Goal: Task Accomplishment & Management: Manage account settings

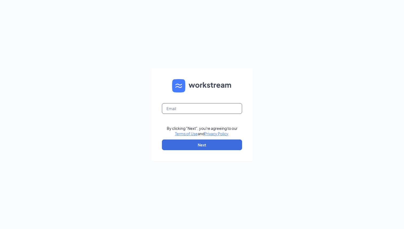
click at [195, 110] on input "text" at bounding box center [202, 108] width 80 height 11
type input "marla.s@dogtopia.com"
click at [204, 149] on button "Next" at bounding box center [202, 144] width 80 height 11
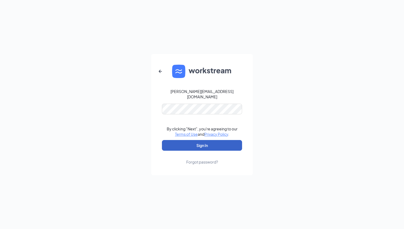
click at [196, 143] on button "Sign In" at bounding box center [202, 145] width 80 height 11
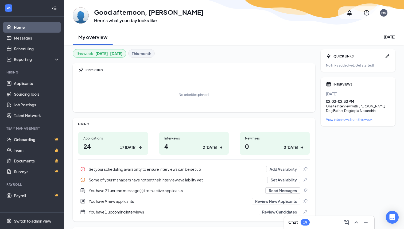
click at [304, 222] on div "19" at bounding box center [305, 222] width 4 height 5
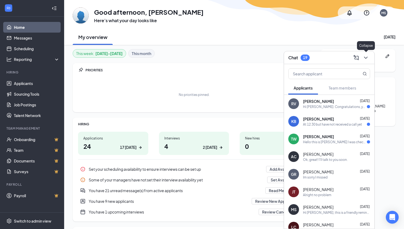
click at [369, 57] on icon "ChevronDown" at bounding box center [366, 58] width 6 height 6
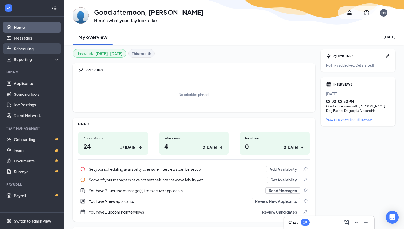
click at [32, 50] on link "Scheduling" at bounding box center [37, 48] width 46 height 11
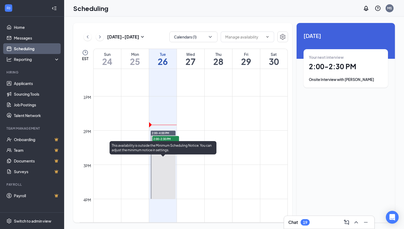
scroll to position [444, 0]
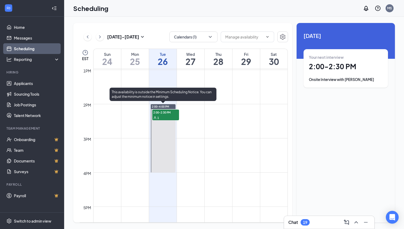
click at [164, 113] on span "2:00-2:30 PM" at bounding box center [165, 112] width 27 height 5
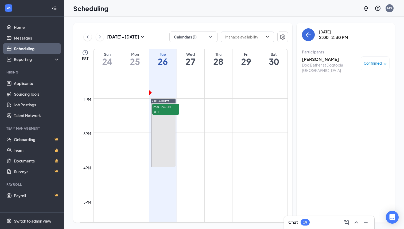
scroll to position [474, 0]
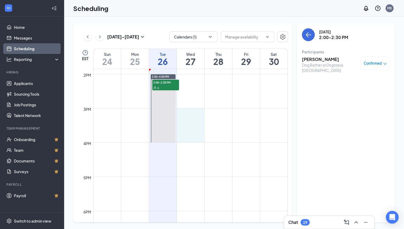
drag, startPoint x: 187, startPoint y: 110, endPoint x: 186, endPoint y: 138, distance: 28.9
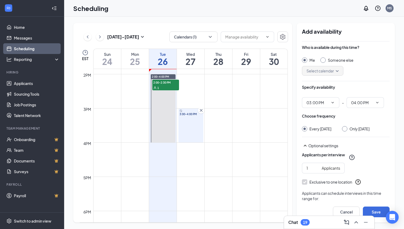
click at [346, 128] on input "Only [DATE]" at bounding box center [344, 128] width 4 height 4
radio input "true"
radio input "false"
type input "2"
click at [317, 171] on input "2" at bounding box center [313, 168] width 13 height 6
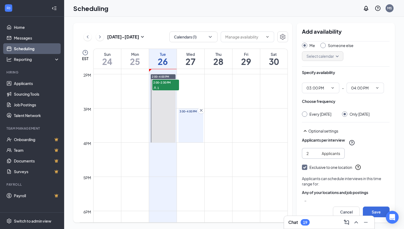
scroll to position [20, 0]
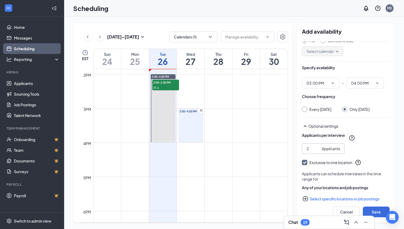
click at [305, 164] on input "Exclusive to one location" at bounding box center [304, 162] width 4 height 4
checkbox input "false"
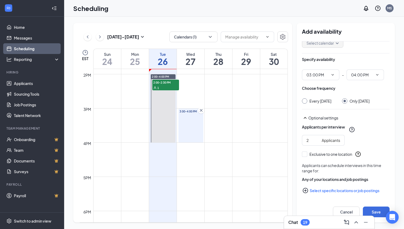
click at [315, 191] on button "Select specific locations or job postings" at bounding box center [346, 190] width 88 height 11
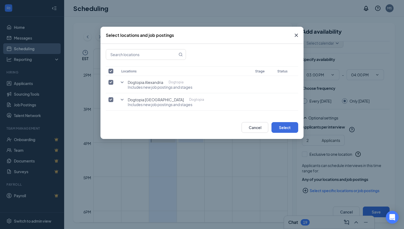
click at [110, 70] on input "checkbox" at bounding box center [110, 71] width 5 height 5
checkbox input "false"
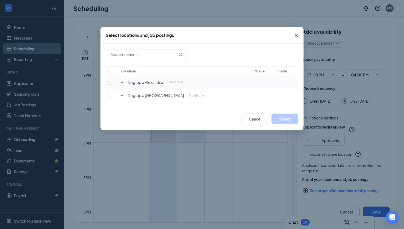
click at [121, 80] on icon "SmallChevronDown" at bounding box center [122, 82] width 6 height 6
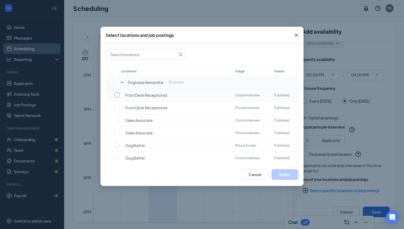
click at [118, 94] on input "checkbox" at bounding box center [117, 94] width 5 height 5
checkbox input "false"
checkbox input "true"
click at [117, 118] on input "checkbox" at bounding box center [117, 120] width 5 height 5
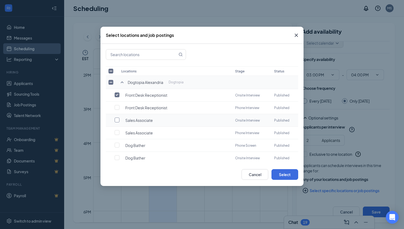
checkbox input "true"
click at [117, 156] on input "checkbox" at bounding box center [117, 157] width 5 height 5
checkbox input "true"
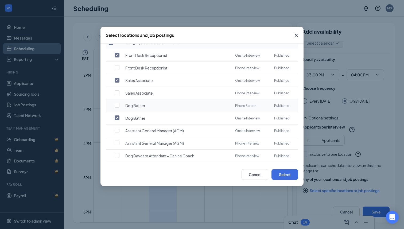
scroll to position [69, 0]
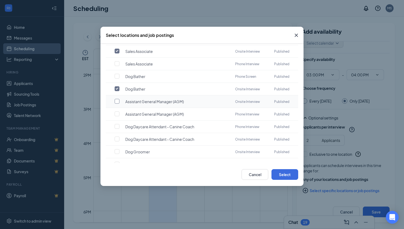
click at [116, 99] on input "checkbox" at bounding box center [117, 101] width 5 height 5
checkbox input "true"
click at [116, 137] on input "checkbox" at bounding box center [117, 139] width 5 height 5
checkbox input "true"
click at [117, 149] on input "checkbox" at bounding box center [117, 151] width 5 height 5
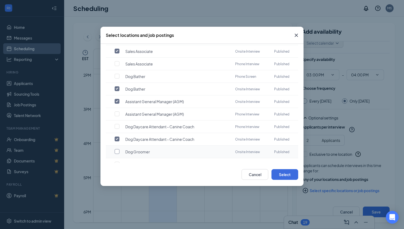
checkbox input "true"
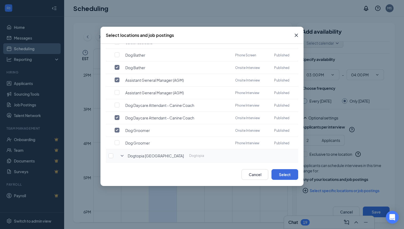
click at [125, 153] on icon "SmallChevronDown" at bounding box center [122, 156] width 6 height 6
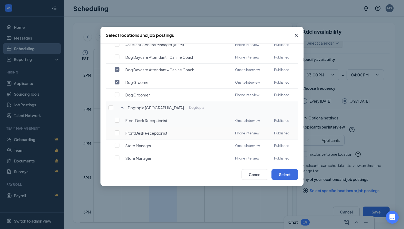
scroll to position [139, 0]
click at [118, 117] on input "checkbox" at bounding box center [117, 119] width 5 height 5
checkbox input "true"
click at [117, 142] on input "checkbox" at bounding box center [117, 144] width 5 height 5
checkbox input "true"
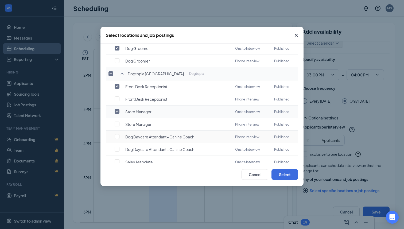
scroll to position [176, 0]
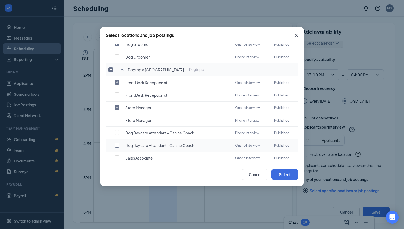
click at [117, 143] on input "checkbox" at bounding box center [117, 145] width 5 height 5
checkbox input "true"
click at [117, 155] on input "checkbox" at bounding box center [117, 157] width 5 height 5
checkbox input "true"
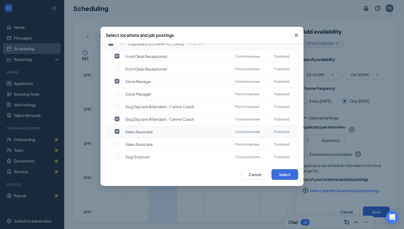
scroll to position [212, 0]
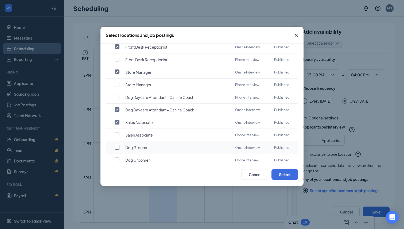
click at [117, 145] on input "checkbox" at bounding box center [117, 147] width 5 height 5
checkbox input "true"
click at [286, 173] on button "Select" at bounding box center [285, 174] width 27 height 11
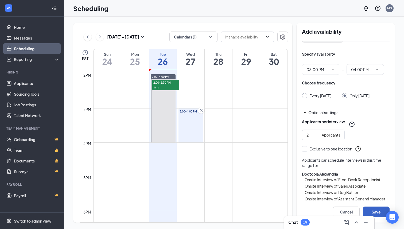
click at [375, 211] on button "Save" at bounding box center [376, 212] width 27 height 11
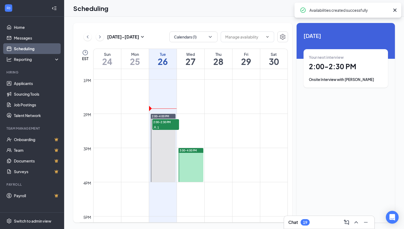
scroll to position [428, 0]
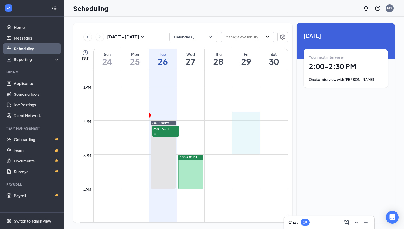
drag, startPoint x: 245, startPoint y: 120, endPoint x: 245, endPoint y: 146, distance: 25.9
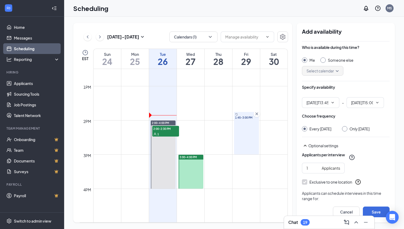
type input "01:45 PM"
type input "03:00 PM"
click at [331, 103] on icon "ChevronDown" at bounding box center [333, 102] width 4 height 4
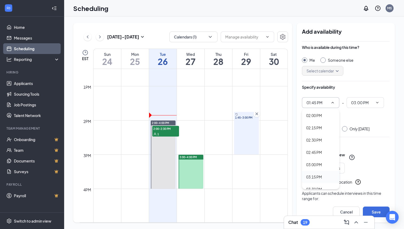
scroll to position [687, 0]
click at [320, 119] on div "02:00 PM" at bounding box center [314, 117] width 16 height 6
type input "02:00 PM"
type input "03:15 PM"
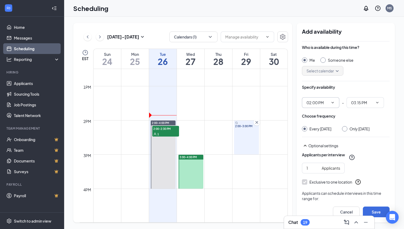
click at [344, 127] on input "Only [DATE]" at bounding box center [344, 128] width 4 height 4
radio input "true"
radio input "false"
click at [316, 165] on span "1 Applicants" at bounding box center [323, 168] width 43 height 11
click at [316, 163] on span "1 Applicants" at bounding box center [323, 168] width 43 height 11
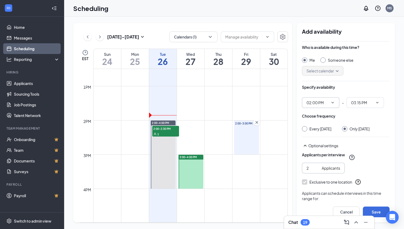
type input "2"
click at [317, 166] on input "2" at bounding box center [313, 168] width 13 height 6
click at [305, 182] on input "Exclusive to one location" at bounding box center [304, 181] width 4 height 4
checkbox input "false"
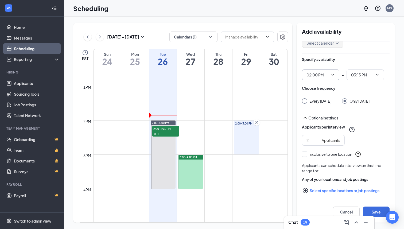
click at [314, 189] on button "Select specific locations or job postings" at bounding box center [346, 190] width 88 height 11
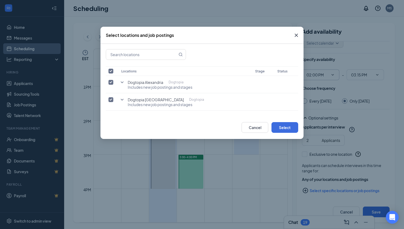
click at [110, 69] on input "checkbox" at bounding box center [110, 71] width 5 height 5
checkbox input "false"
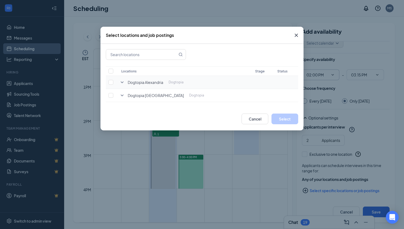
click at [120, 82] on icon "SmallChevronDown" at bounding box center [122, 82] width 6 height 6
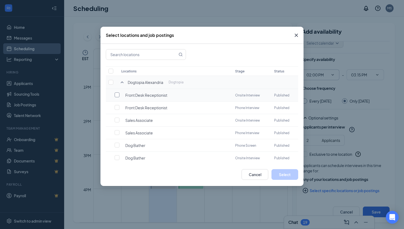
click at [118, 95] on input "checkbox" at bounding box center [117, 94] width 5 height 5
checkbox input "false"
checkbox input "true"
click at [117, 118] on input "checkbox" at bounding box center [117, 120] width 5 height 5
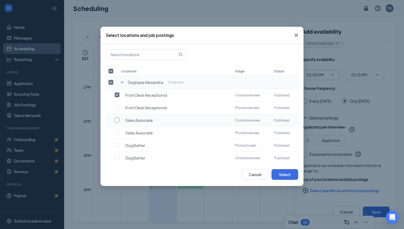
checkbox input "true"
click at [117, 156] on input "checkbox" at bounding box center [117, 157] width 5 height 5
checkbox input "true"
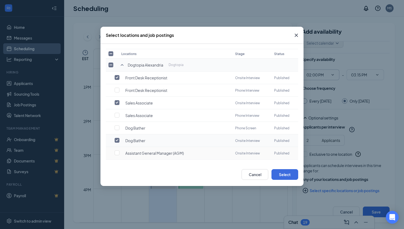
scroll to position [23, 0]
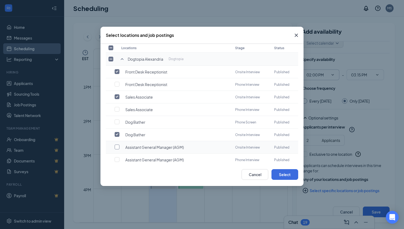
click at [116, 145] on input "checkbox" at bounding box center [117, 147] width 5 height 5
checkbox input "true"
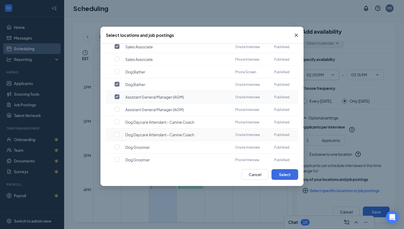
scroll to position [73, 0]
click at [117, 133] on input "checkbox" at bounding box center [117, 135] width 5 height 5
checkbox input "true"
click at [117, 145] on input "checkbox" at bounding box center [117, 147] width 5 height 5
checkbox input "true"
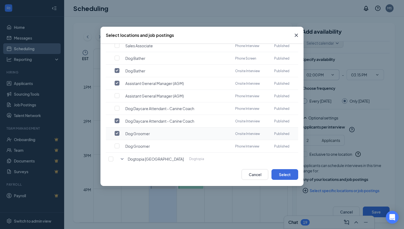
scroll to position [90, 0]
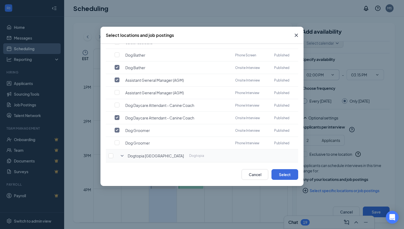
click at [121, 153] on icon "SmallChevronDown" at bounding box center [122, 156] width 6 height 6
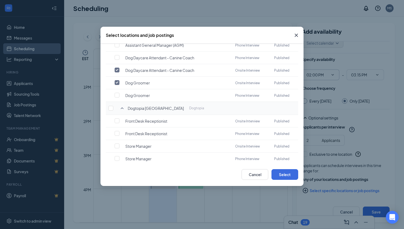
scroll to position [140, 0]
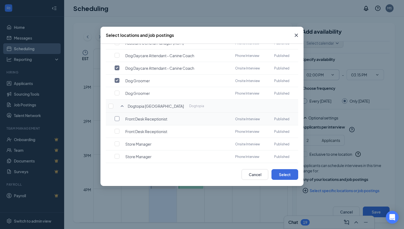
click at [119, 116] on input "checkbox" at bounding box center [117, 118] width 5 height 5
checkbox input "true"
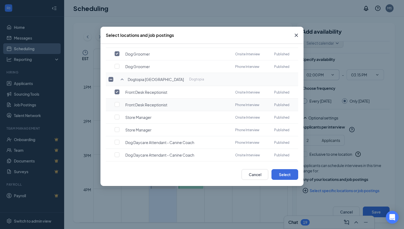
scroll to position [173, 0]
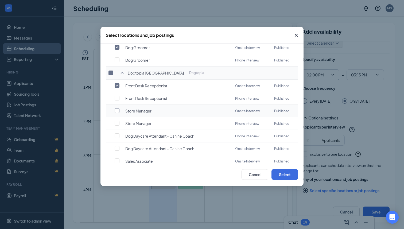
click at [118, 108] on input "checkbox" at bounding box center [117, 110] width 5 height 5
checkbox input "true"
click at [118, 146] on input "checkbox" at bounding box center [117, 148] width 5 height 5
checkbox input "true"
click at [116, 158] on input "checkbox" at bounding box center [117, 160] width 5 height 5
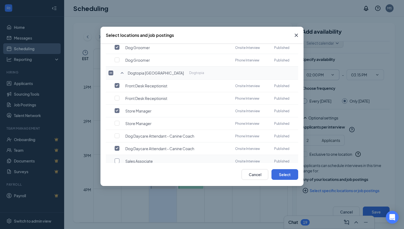
checkbox input "true"
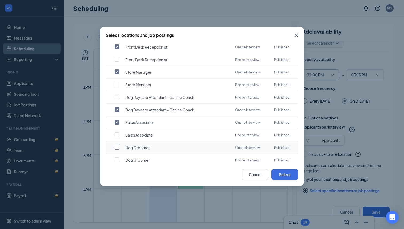
click at [117, 145] on input "checkbox" at bounding box center [117, 147] width 5 height 5
checkbox input "true"
click at [282, 174] on button "Select" at bounding box center [285, 174] width 27 height 11
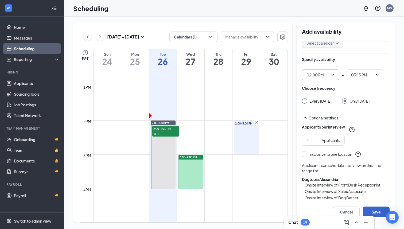
click at [374, 209] on button "Save" at bounding box center [376, 212] width 27 height 11
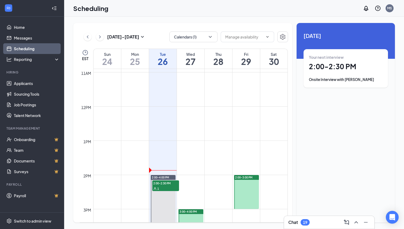
scroll to position [390, 0]
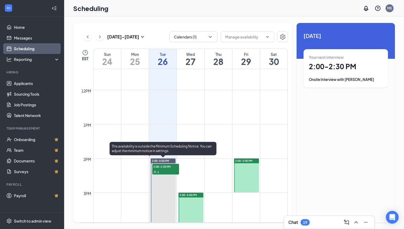
click at [167, 172] on div "1" at bounding box center [165, 171] width 27 height 5
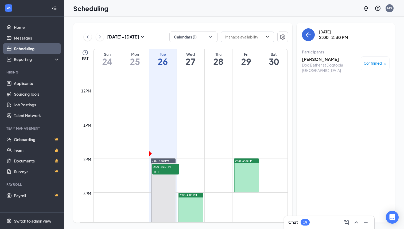
click at [325, 60] on h3 "[PERSON_NAME]" at bounding box center [330, 59] width 56 height 6
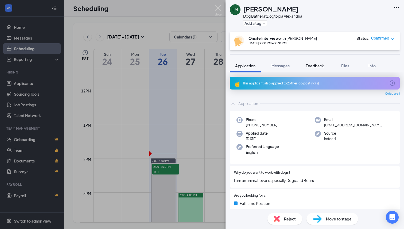
click at [309, 64] on span "Feedback" at bounding box center [315, 65] width 18 height 5
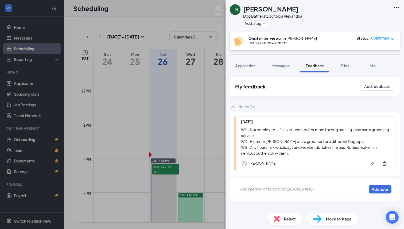
click at [298, 195] on div "Add internal notes about [PERSON_NAME] Add note" at bounding box center [314, 189] width 161 height 14
click at [297, 192] on div at bounding box center [304, 189] width 126 height 7
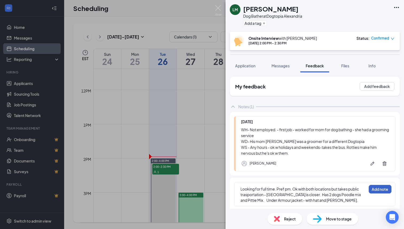
click at [385, 189] on button "Add note" at bounding box center [380, 189] width 23 height 9
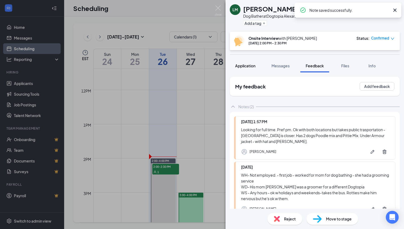
click at [250, 67] on span "Application" at bounding box center [245, 65] width 20 height 5
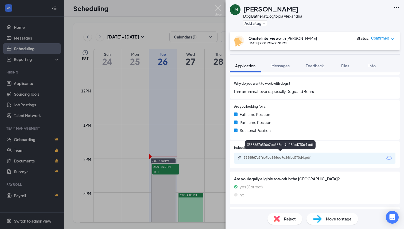
scroll to position [95, 0]
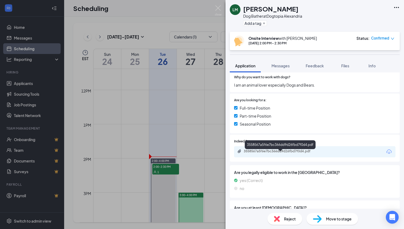
click at [270, 154] on div "3558567a5f6e7bc366dd9d26fbd7f0d4.pdf" at bounding box center [280, 151] width 87 height 5
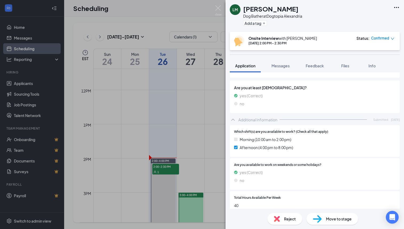
scroll to position [222, 0]
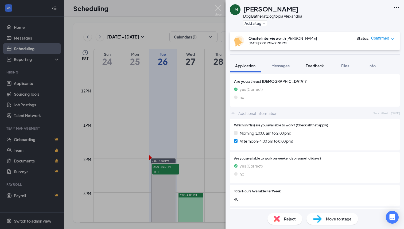
click at [313, 71] on button "Feedback" at bounding box center [314, 65] width 29 height 13
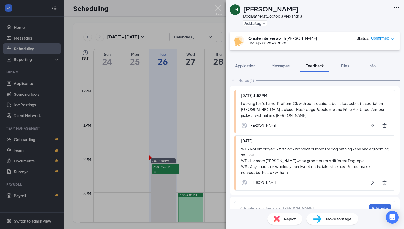
scroll to position [37, 0]
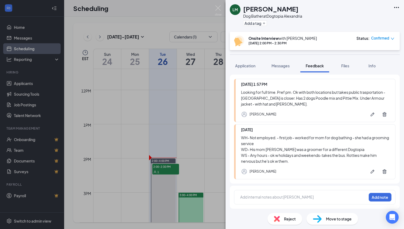
click at [284, 201] on div at bounding box center [303, 197] width 126 height 7
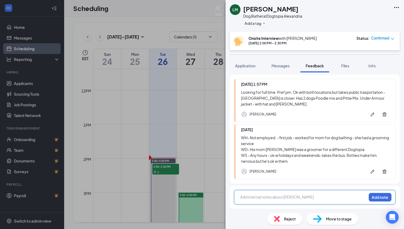
click at [283, 198] on div at bounding box center [304, 197] width 126 height 6
click at [385, 195] on button "Add note" at bounding box center [380, 197] width 23 height 9
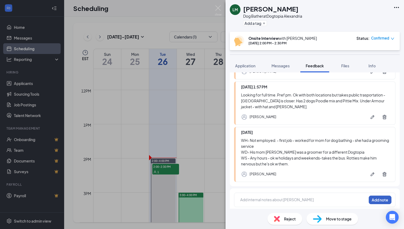
scroll to position [71, 0]
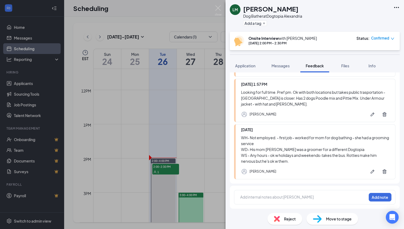
click at [280, 199] on div at bounding box center [304, 197] width 126 height 6
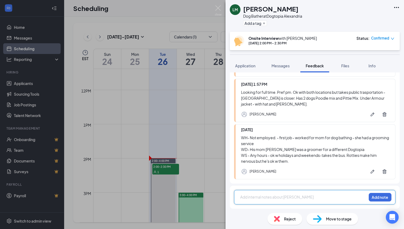
click at [280, 199] on div at bounding box center [304, 197] width 126 height 6
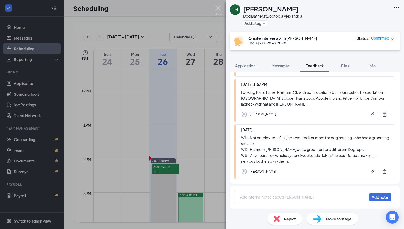
click at [323, 219] on div "Move to stage" at bounding box center [333, 219] width 52 height 12
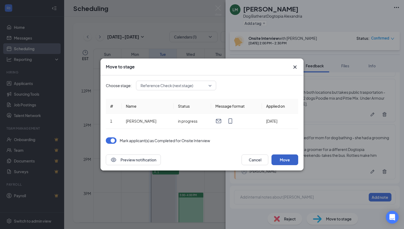
click at [281, 160] on button "Move" at bounding box center [285, 159] width 27 height 11
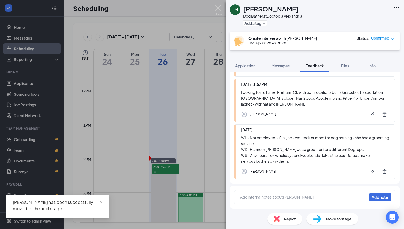
click at [336, 222] on span "Move to stage" at bounding box center [339, 219] width 26 height 6
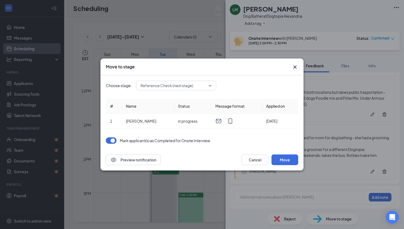
click at [293, 66] on icon "Cross" at bounding box center [295, 67] width 6 height 6
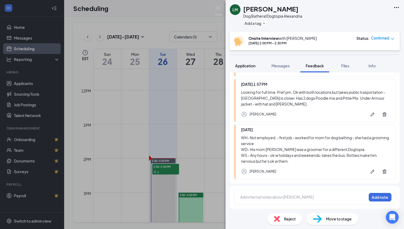
click at [246, 62] on button "Application" at bounding box center [245, 65] width 31 height 13
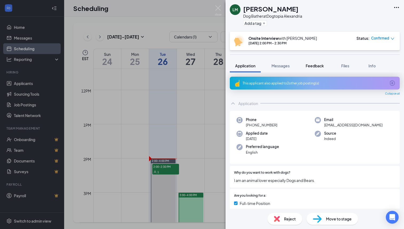
click at [321, 64] on span "Feedback" at bounding box center [315, 65] width 18 height 5
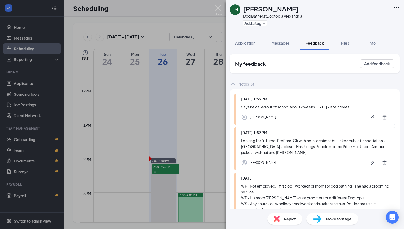
scroll to position [48, 0]
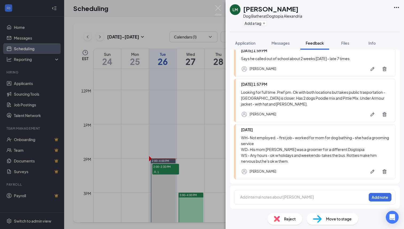
click at [285, 197] on div at bounding box center [304, 197] width 126 height 6
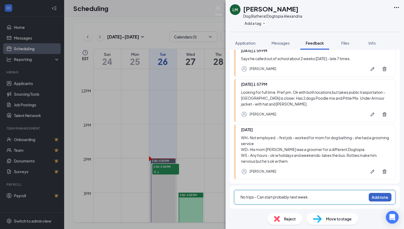
click at [382, 197] on button "Add note" at bounding box center [380, 197] width 23 height 9
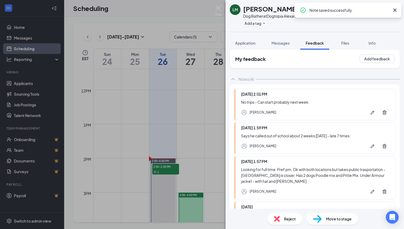
scroll to position [0, 0]
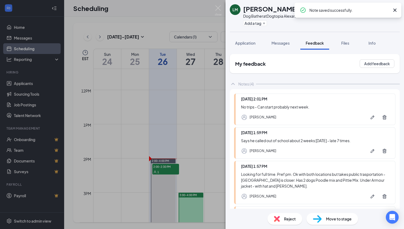
click at [396, 10] on icon "Cross" at bounding box center [395, 10] width 6 height 6
click at [216, 9] on img at bounding box center [218, 10] width 7 height 10
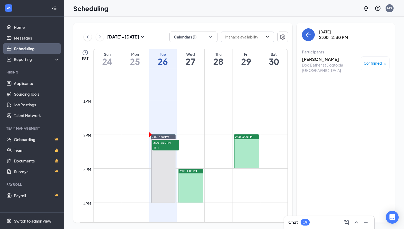
scroll to position [433, 0]
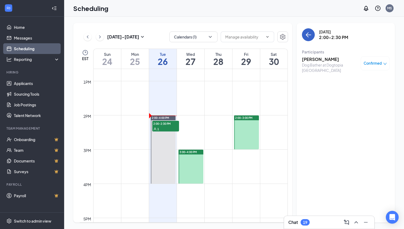
click at [308, 33] on icon "ArrowLeft" at bounding box center [307, 34] width 3 height 5
